Goal: Use online tool/utility: Utilize a website feature to perform a specific function

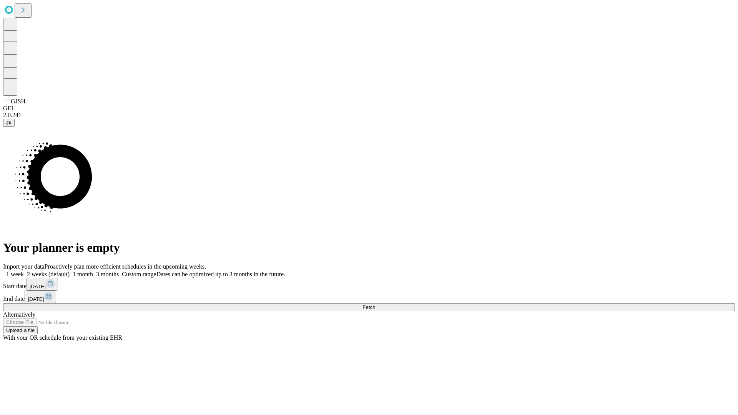
click at [375, 305] on span "Fetch" at bounding box center [369, 308] width 13 height 6
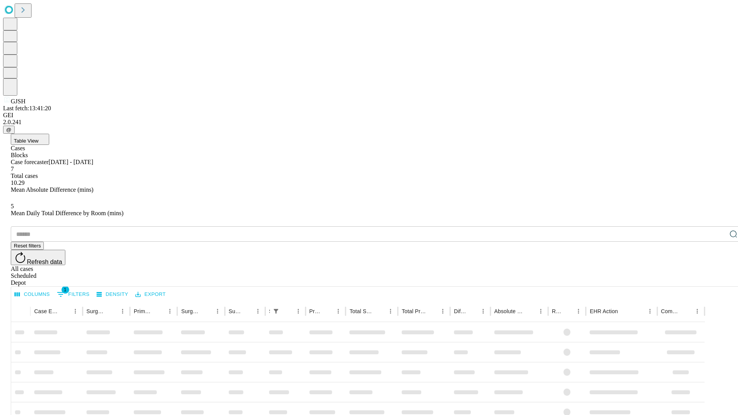
click at [38, 138] on span "Table View" at bounding box center [26, 141] width 25 height 6
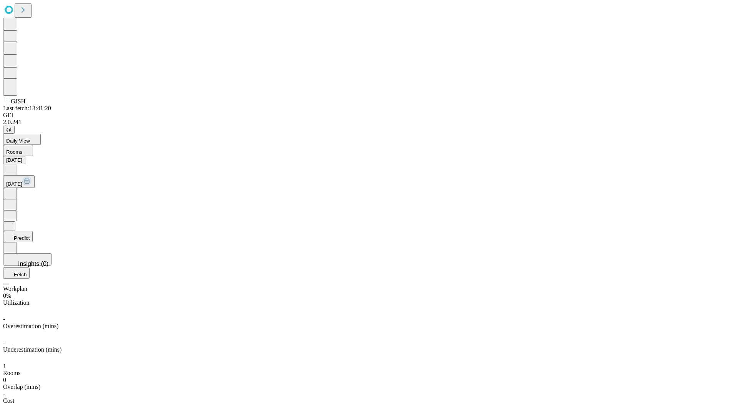
click at [33, 231] on button "Predict" at bounding box center [18, 236] width 30 height 11
